Goal: Find specific page/section: Find specific page/section

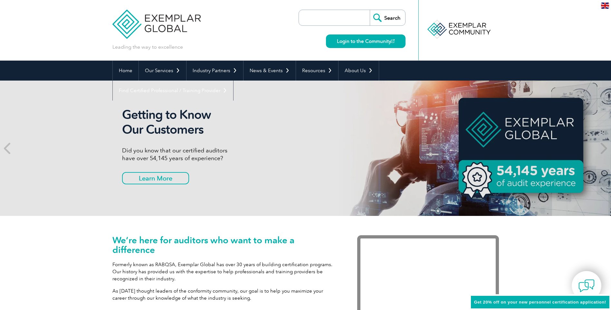
click at [326, 13] on input "search" at bounding box center [336, 17] width 68 height 15
type input "emc"
click at [370, 10] on input "Search" at bounding box center [387, 17] width 35 height 15
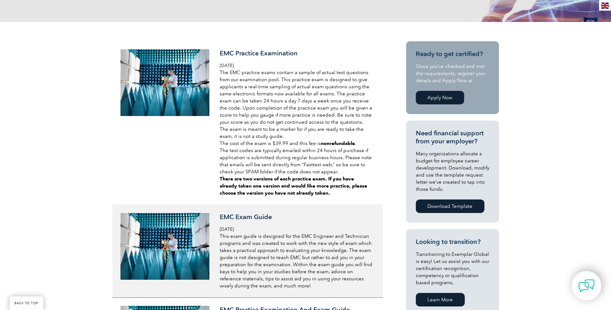
scroll to position [129, 0]
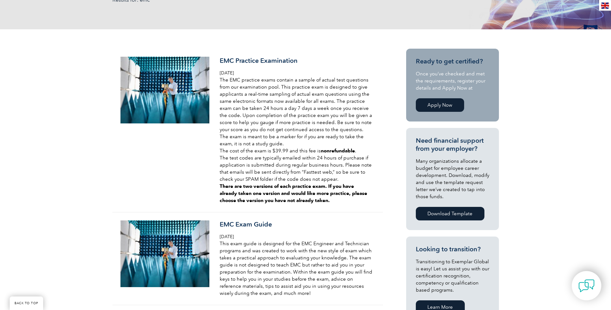
click at [448, 107] on link "Apply Now" at bounding box center [440, 105] width 48 height 14
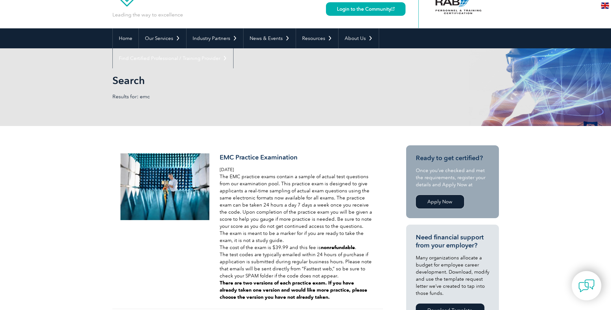
scroll to position [0, 0]
